Goal: Task Accomplishment & Management: Use online tool/utility

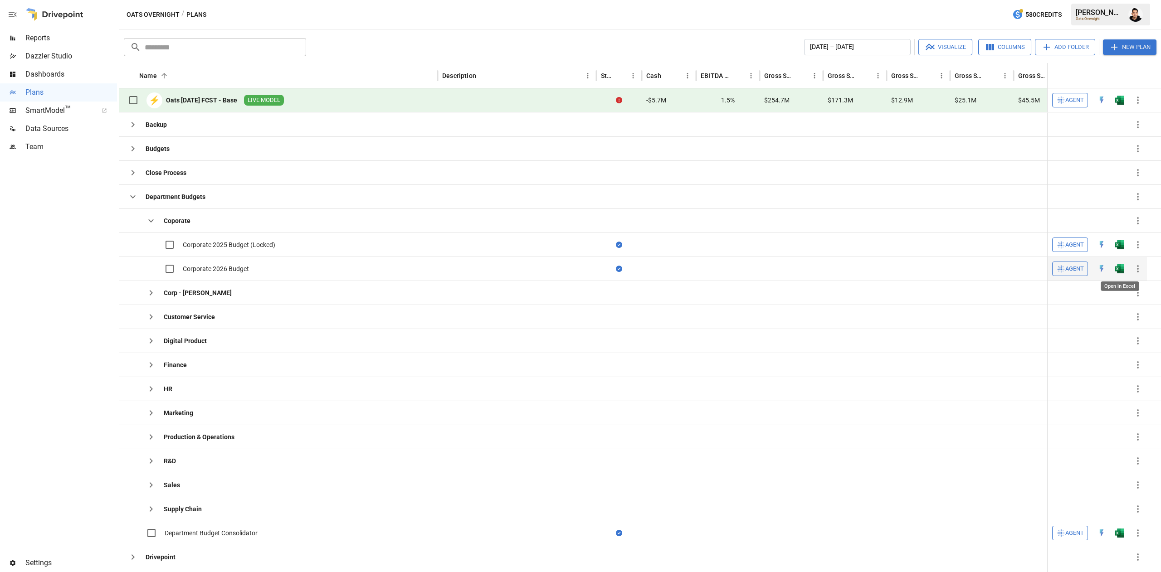
click at [1117, 270] on img "Open in Excel" at bounding box center [1119, 268] width 9 height 9
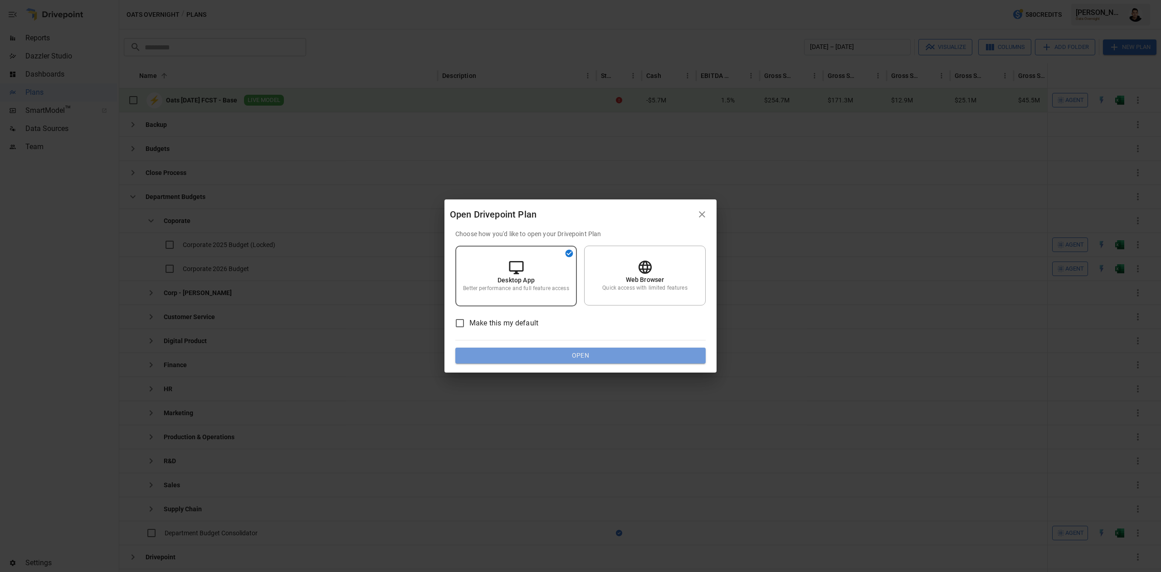
click at [615, 354] on button "Open" at bounding box center [580, 356] width 250 height 16
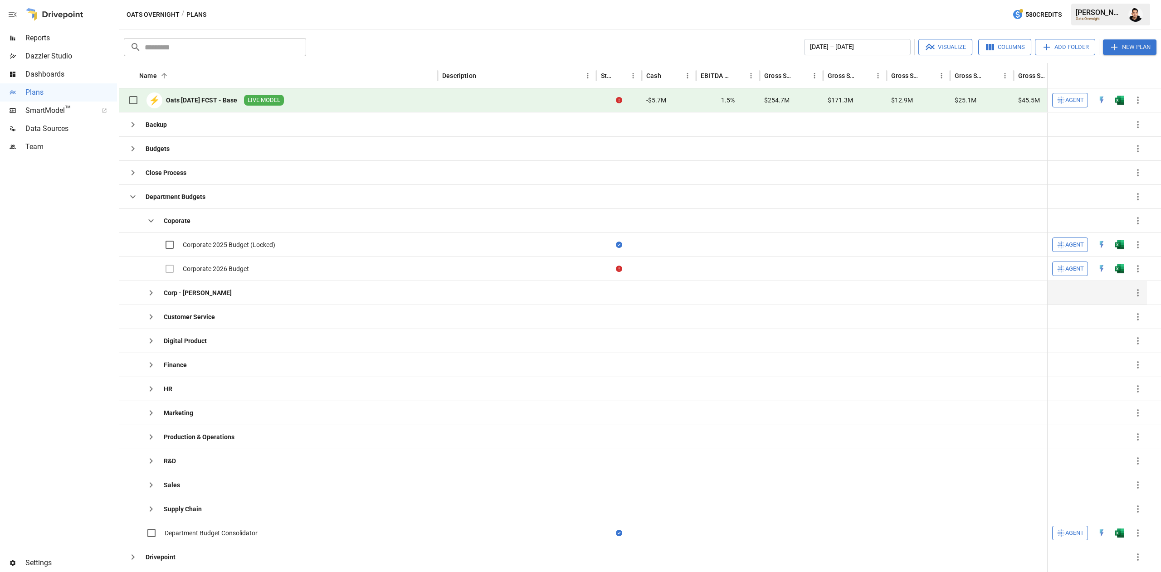
click at [151, 295] on icon "button" at bounding box center [151, 292] width 11 height 11
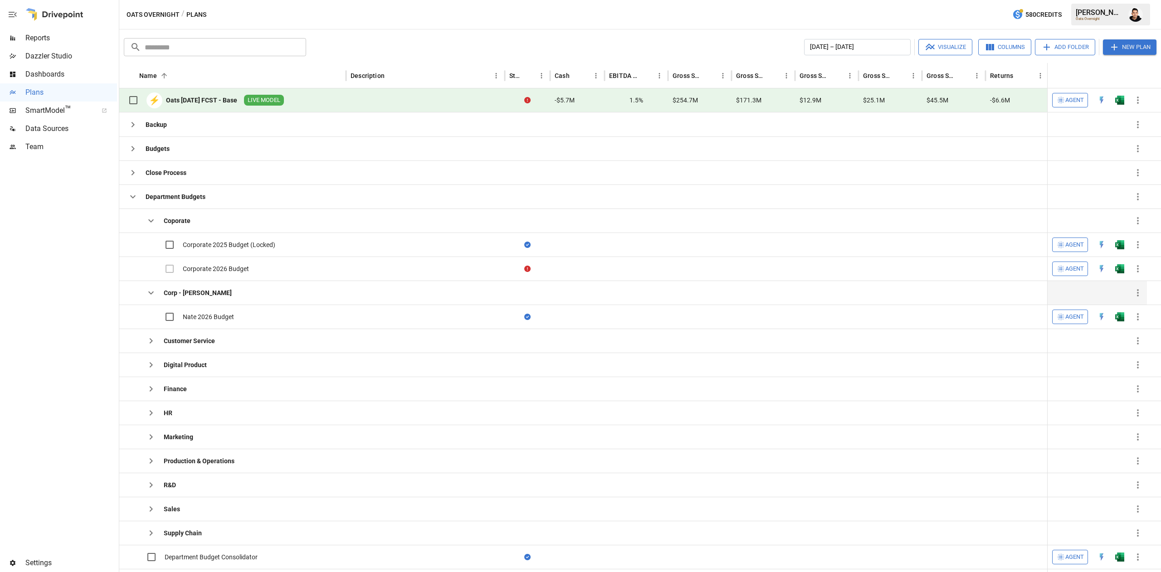
click at [151, 295] on icon "button" at bounding box center [150, 293] width 5 height 3
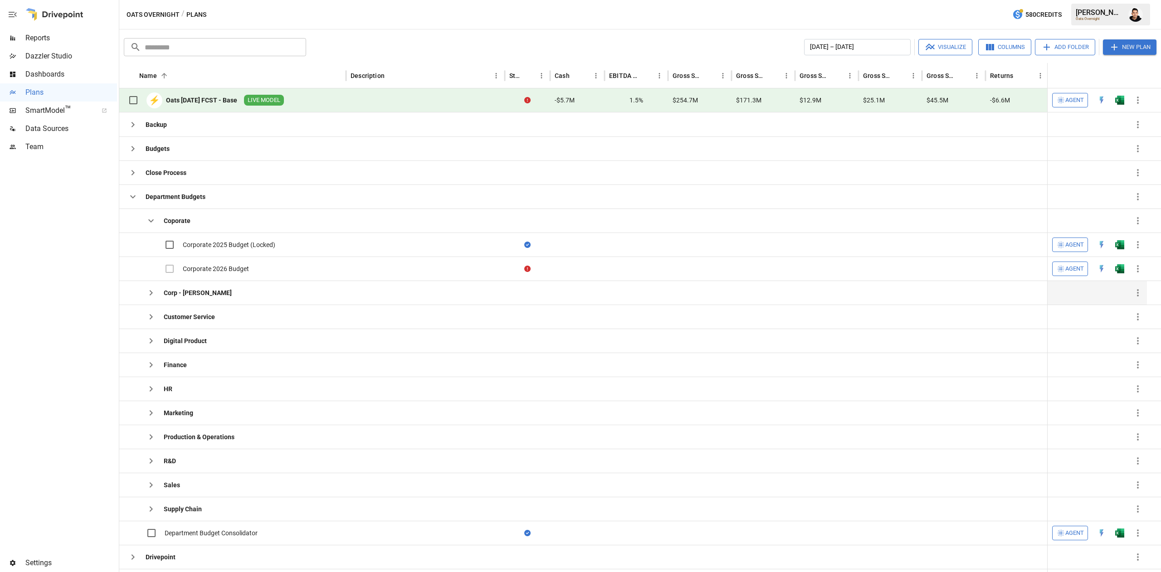
click at [154, 292] on icon "button" at bounding box center [151, 292] width 11 height 11
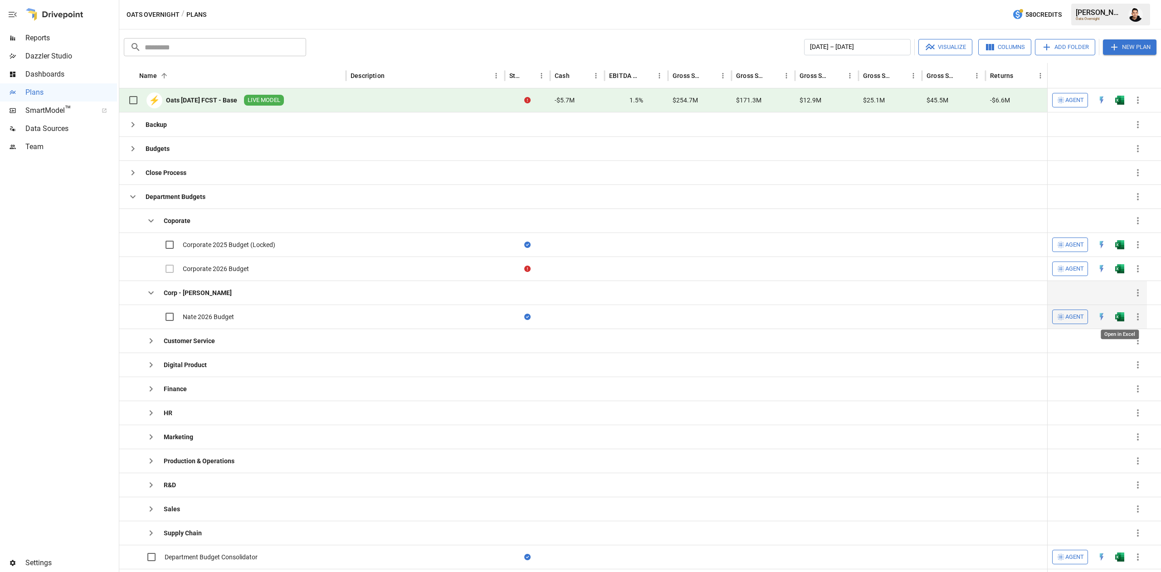
click at [1121, 319] on img "Open in Excel" at bounding box center [1119, 316] width 9 height 9
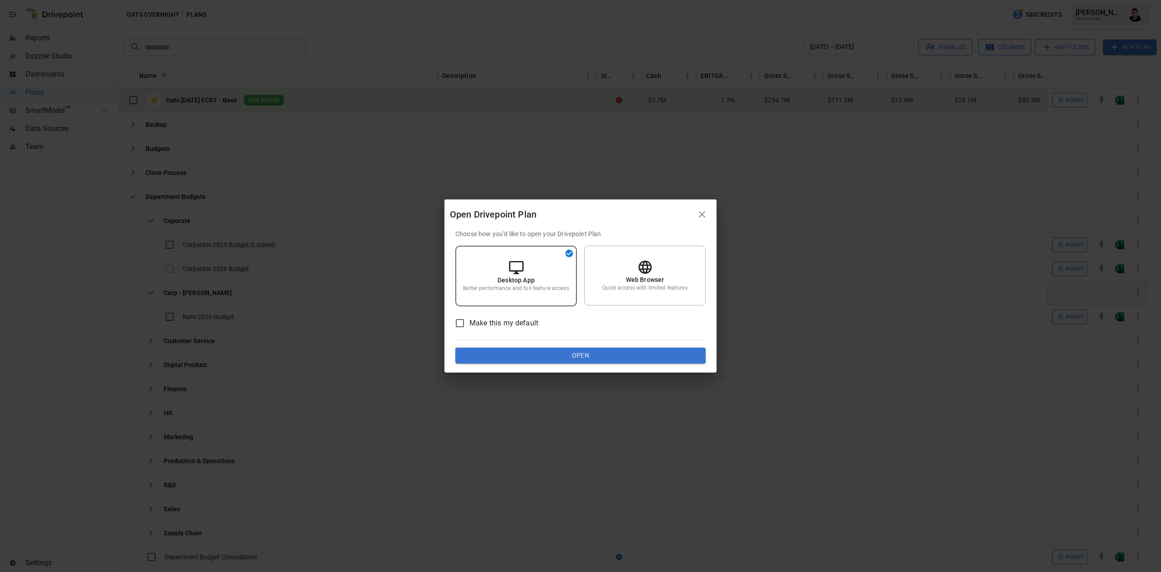
click at [690, 352] on button "Open" at bounding box center [580, 356] width 250 height 16
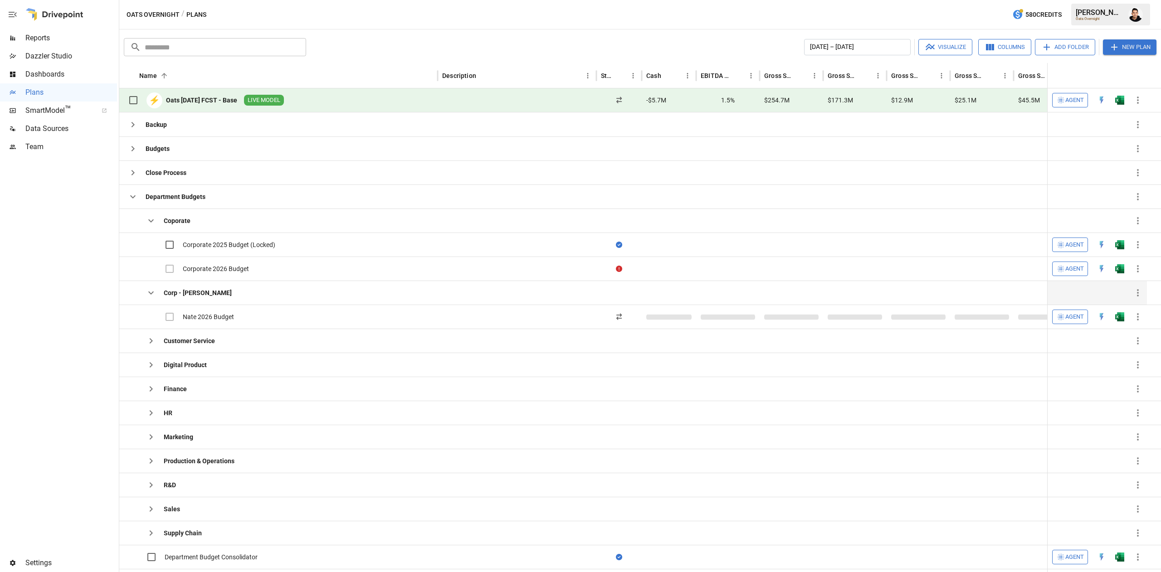
click at [149, 295] on icon "button" at bounding box center [151, 292] width 11 height 11
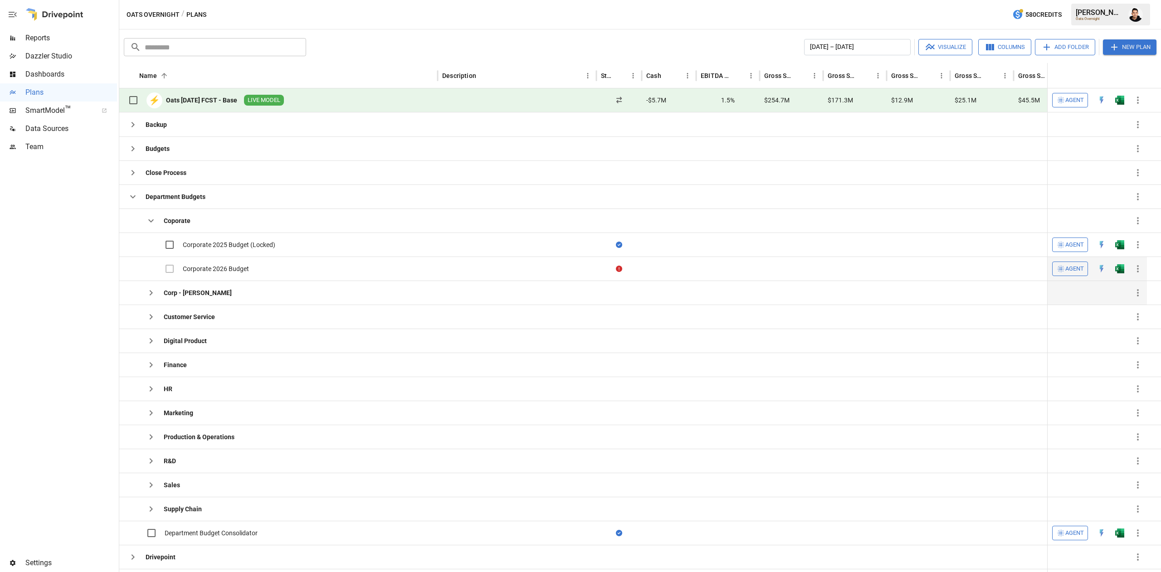
click at [1108, 270] on button "button" at bounding box center [1101, 269] width 29 height 14
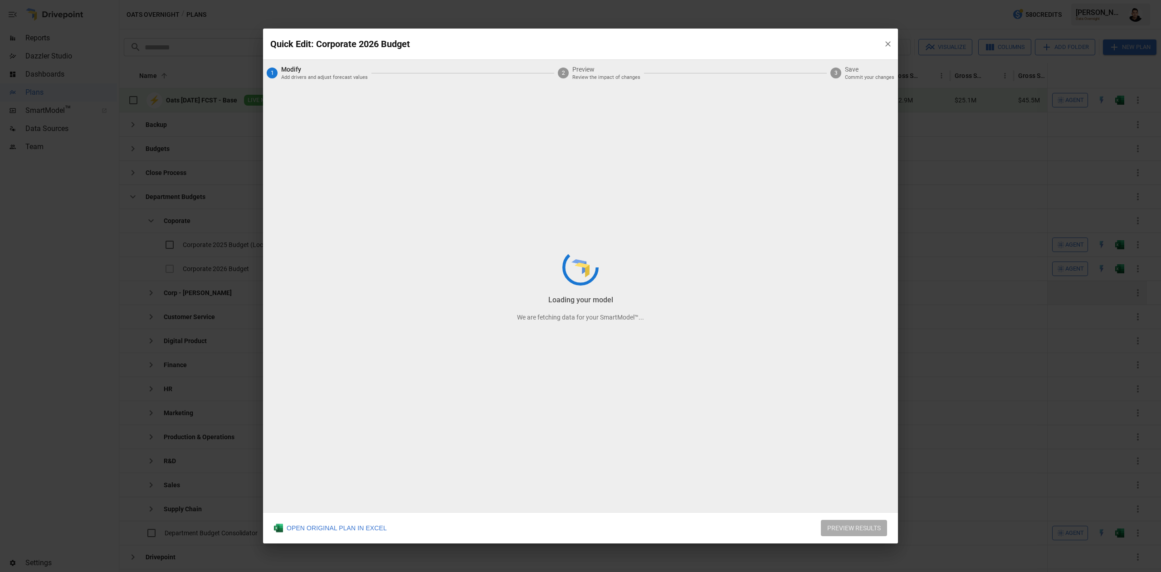
click at [886, 44] on div "Loading your model We are fetching data for your SmartModel™..." at bounding box center [580, 286] width 635 height 515
click at [886, 44] on div "Loading your inputs We are fetching data for your SmartModel™..." at bounding box center [580, 286] width 635 height 515
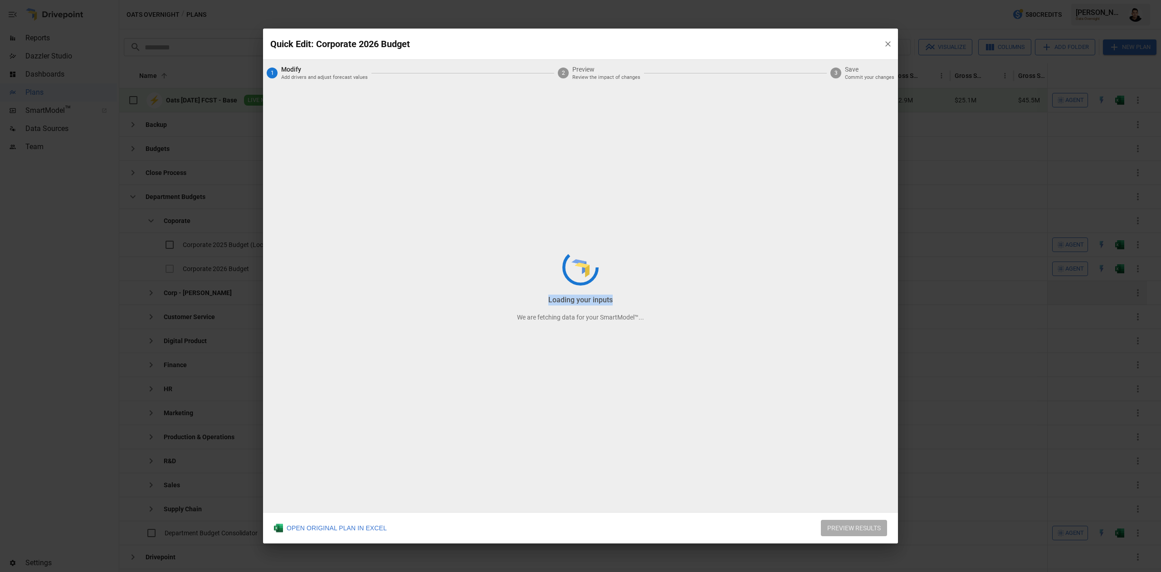
click at [886, 44] on div "Loading your inputs We are fetching data for your SmartModel™..." at bounding box center [580, 286] width 635 height 515
drag, startPoint x: 690, startPoint y: 29, endPoint x: 622, endPoint y: 34, distance: 68.2
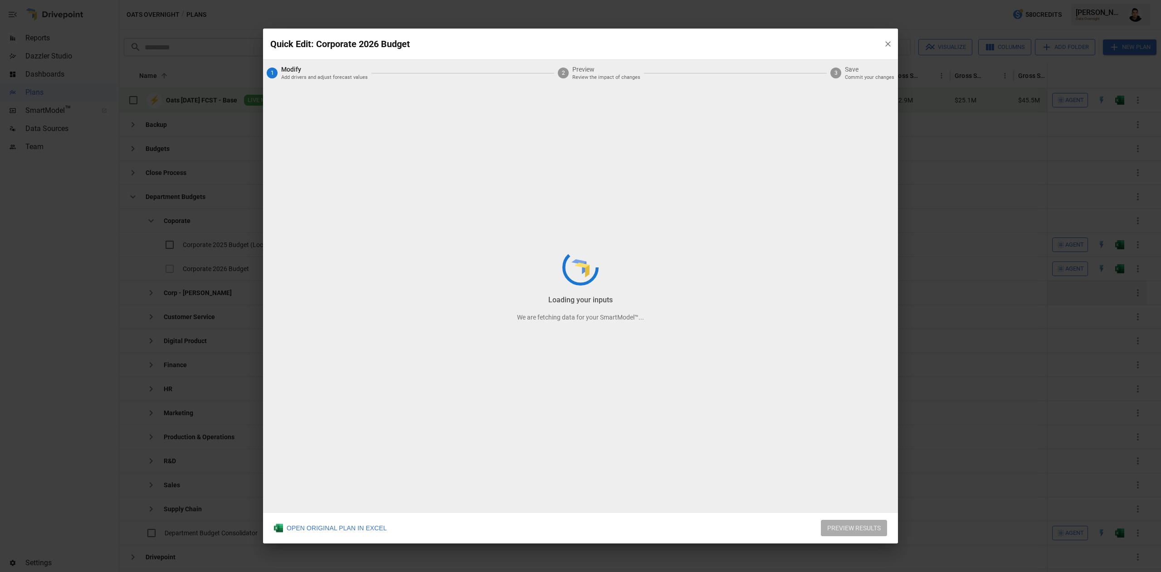
click at [622, 34] on div "Loading your inputs We are fetching data for your SmartModel™..." at bounding box center [580, 286] width 635 height 515
